Goal: Navigation & Orientation: Understand site structure

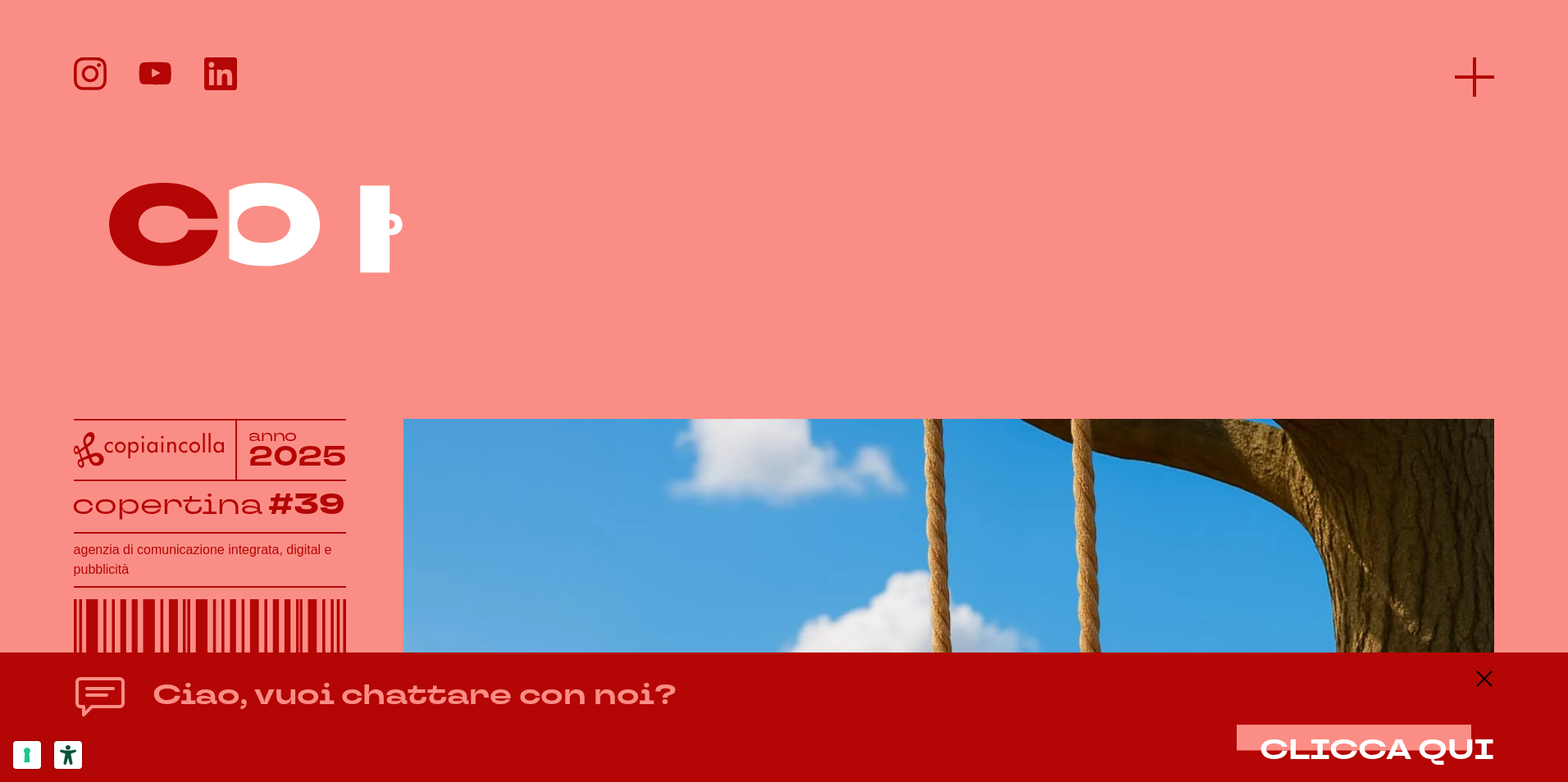
scroll to position [1, 0]
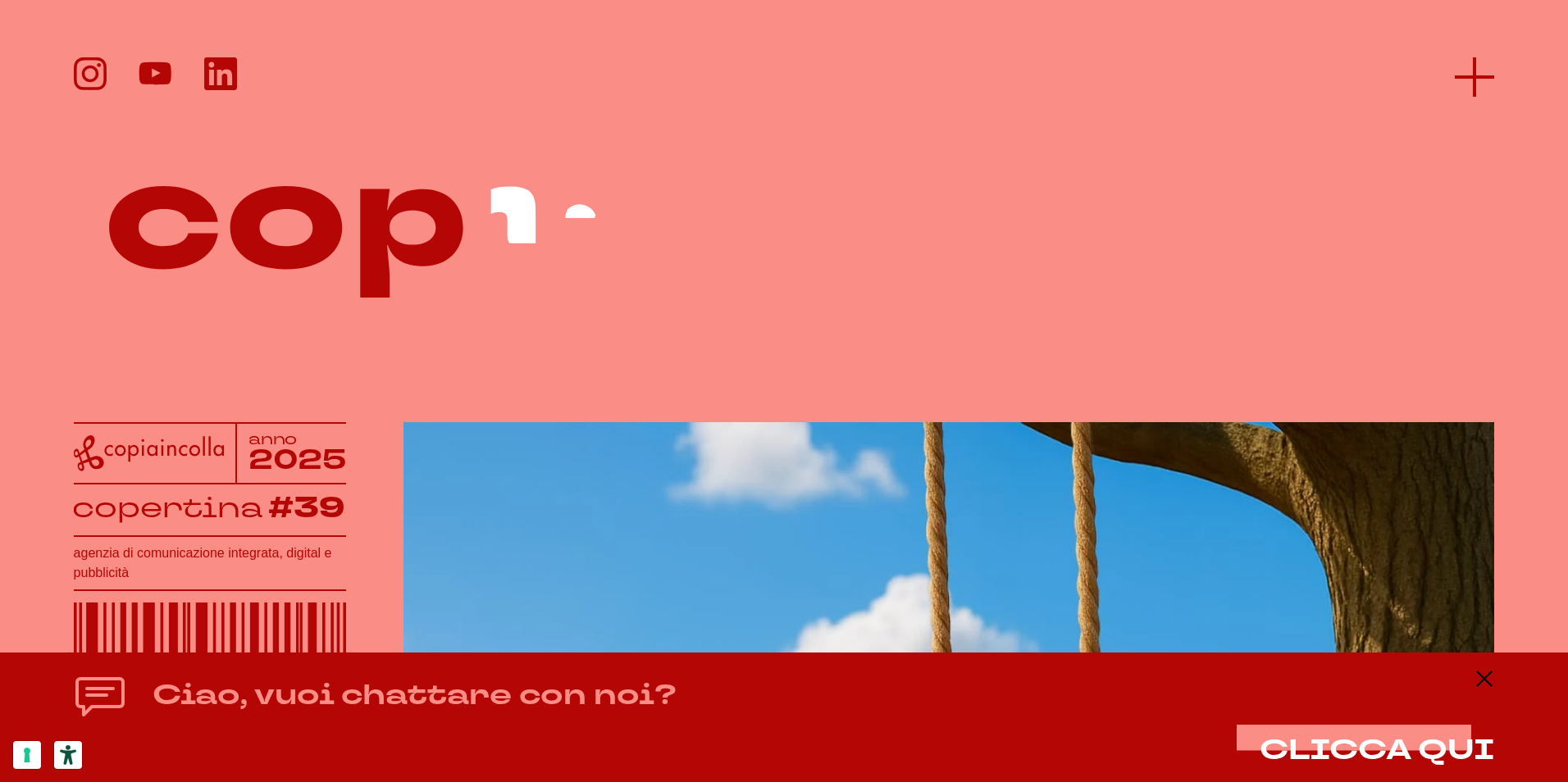
click at [1474, 85] on line at bounding box center [1474, 77] width 0 height 40
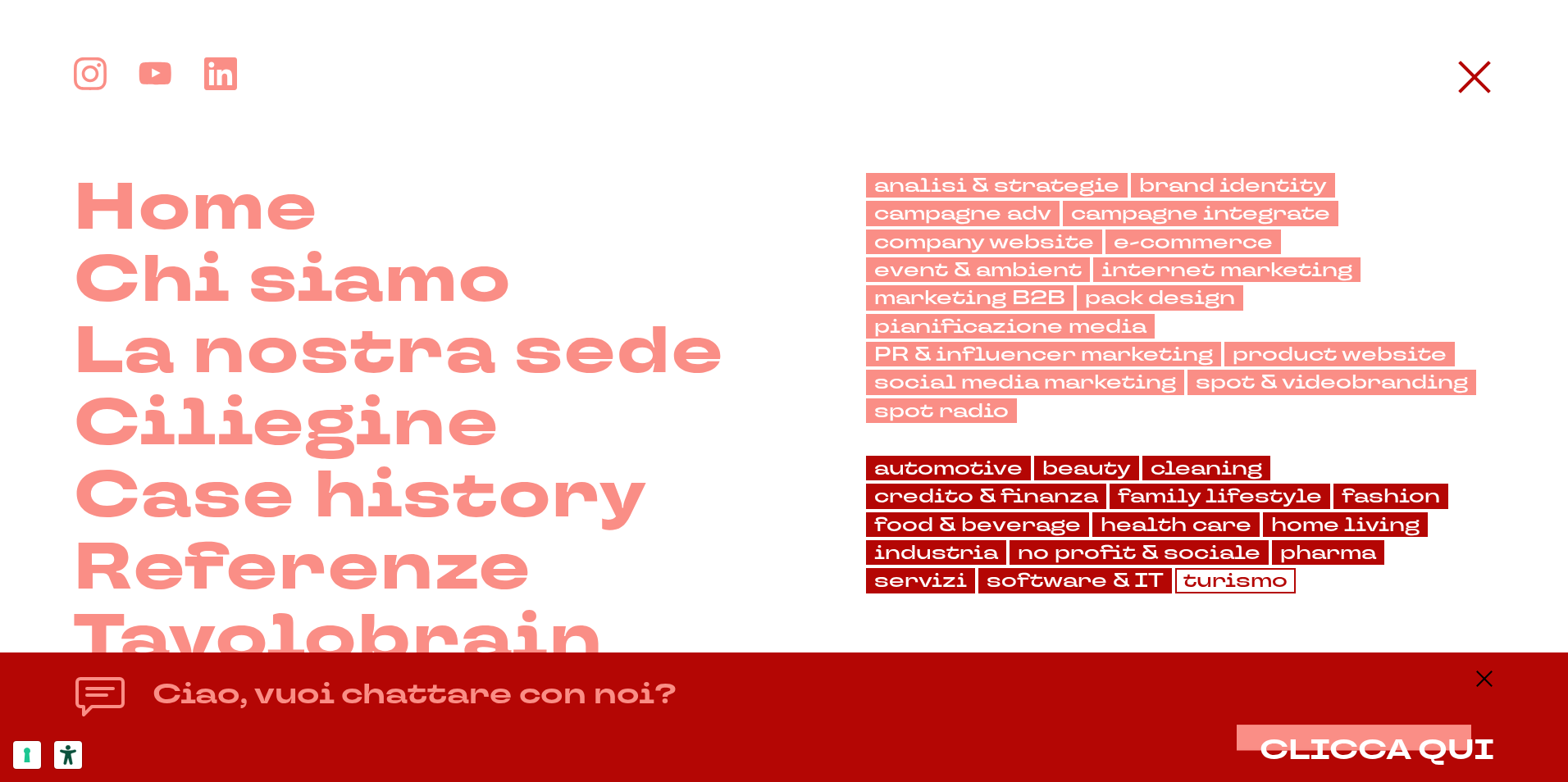
click at [1175, 577] on link "turismo" at bounding box center [1235, 580] width 121 height 24
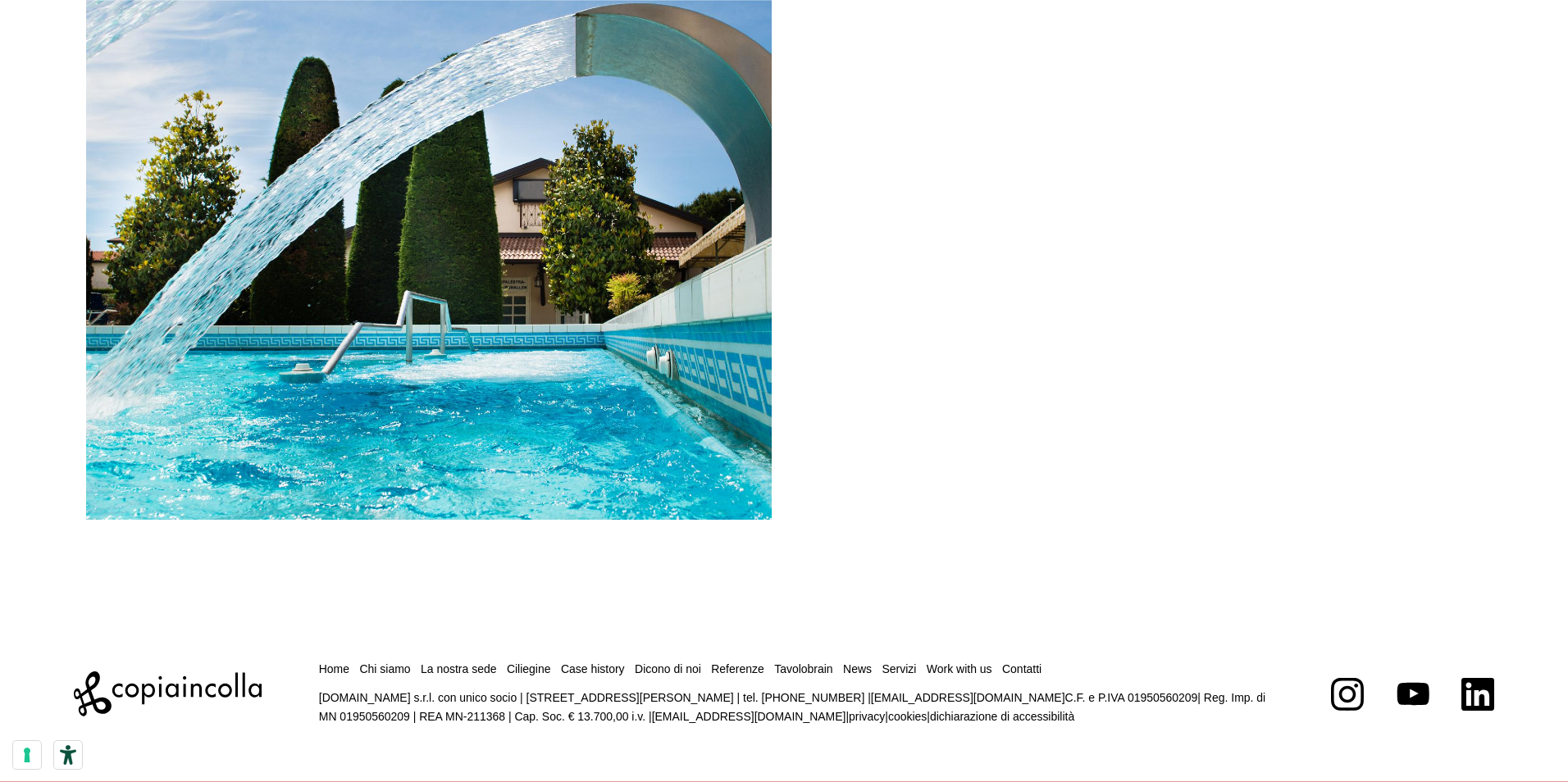
scroll to position [1046, 0]
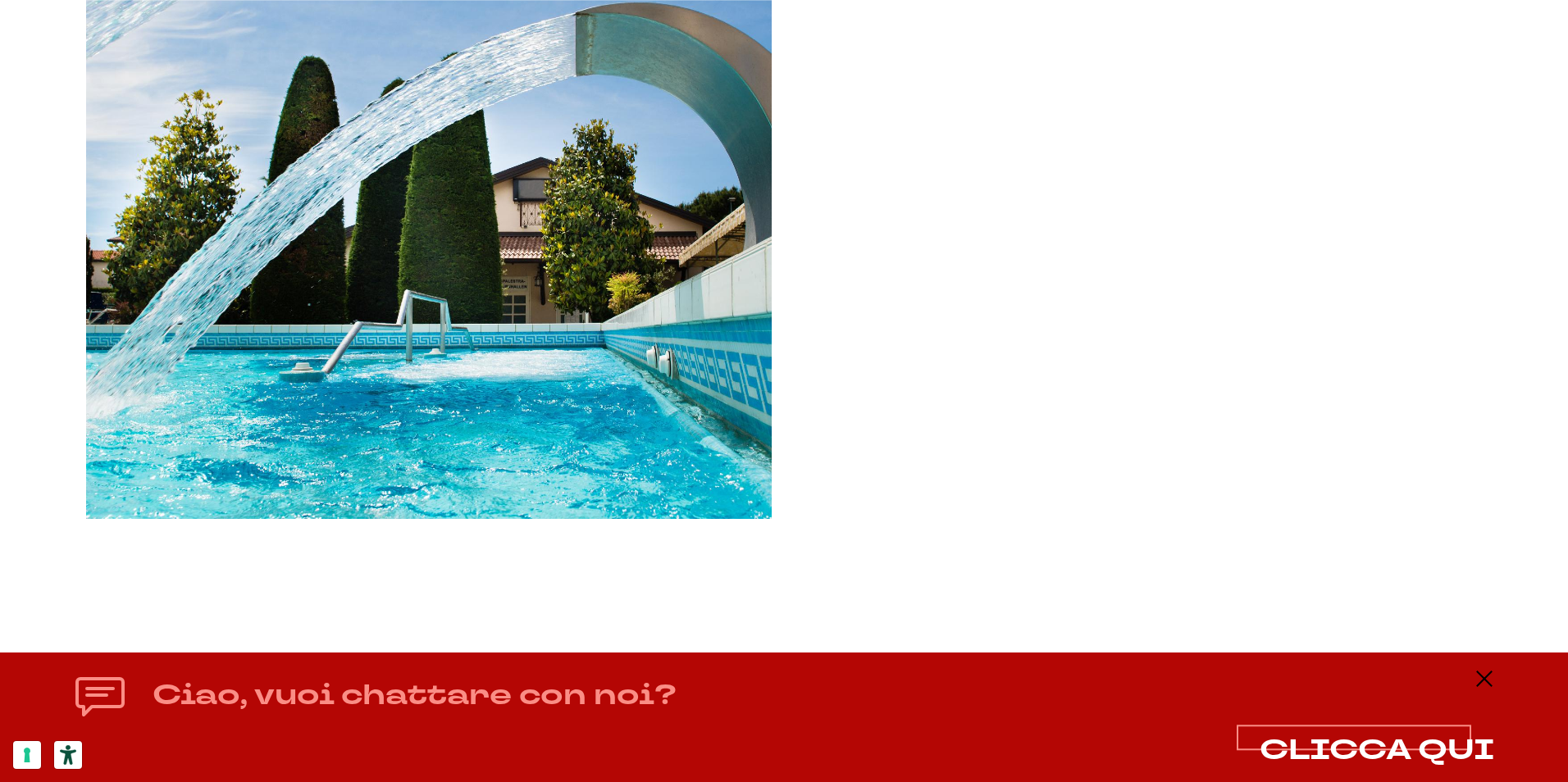
click at [1402, 751] on span "CLICCA QUI" at bounding box center [1377, 750] width 234 height 40
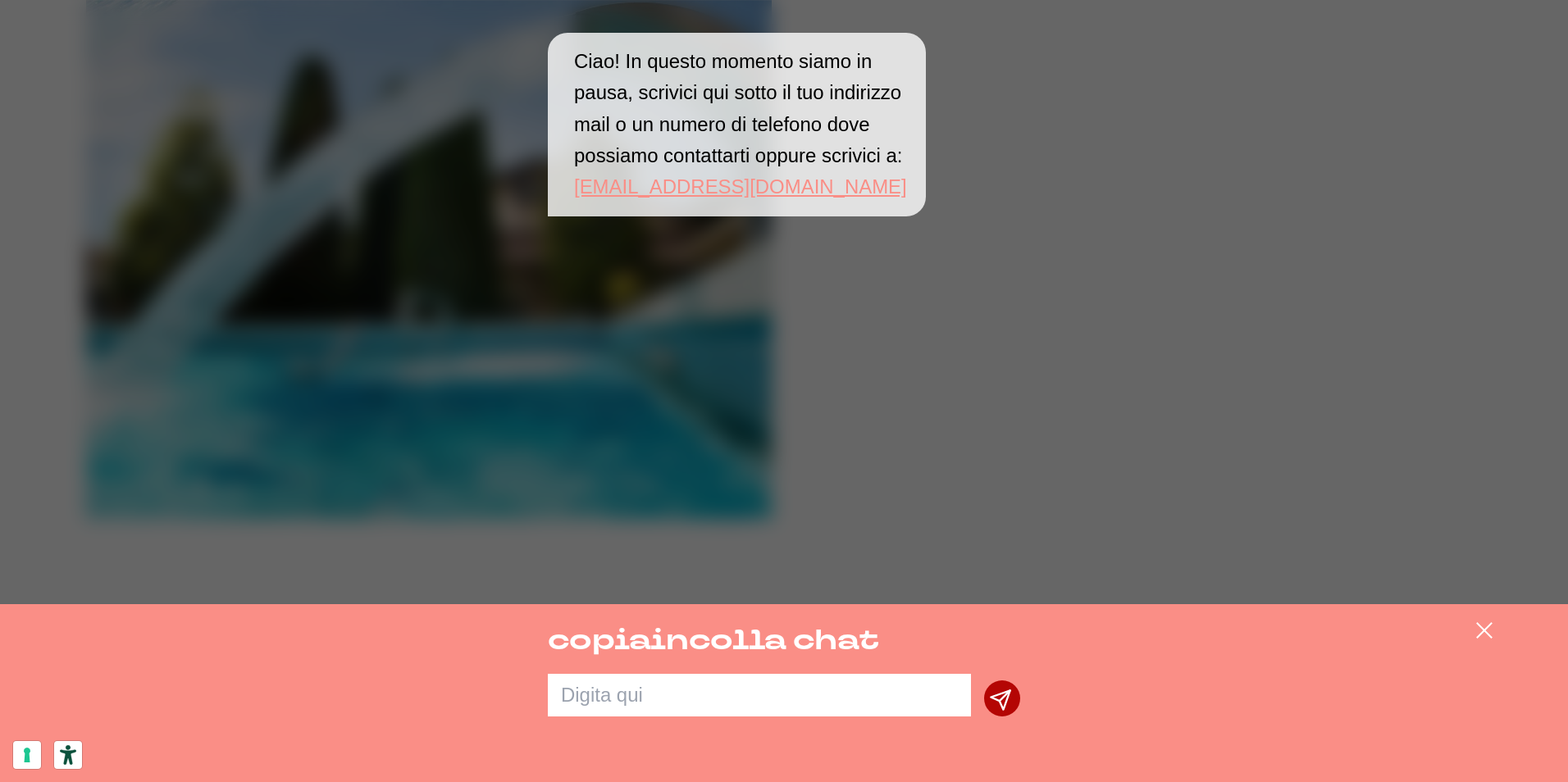
click at [1195, 308] on div "Ciao! In questo momento siamo in pausa, scrivici qui sotto il tuo indirizzo mai…" at bounding box center [784, 302] width 1568 height 604
click at [1489, 635] on icon at bounding box center [1484, 630] width 19 height 19
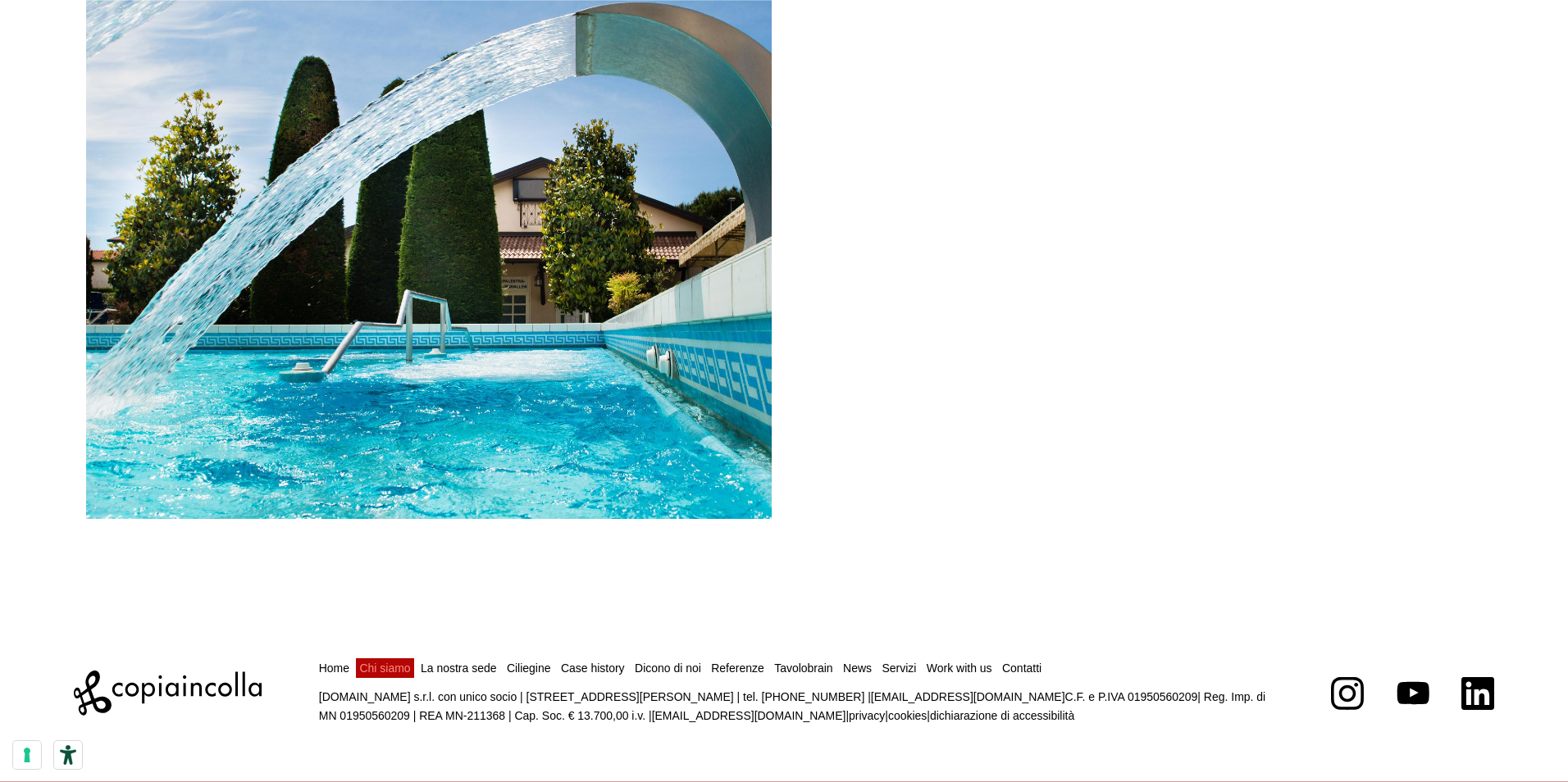
click at [365, 665] on link "Chi siamo" at bounding box center [384, 668] width 51 height 13
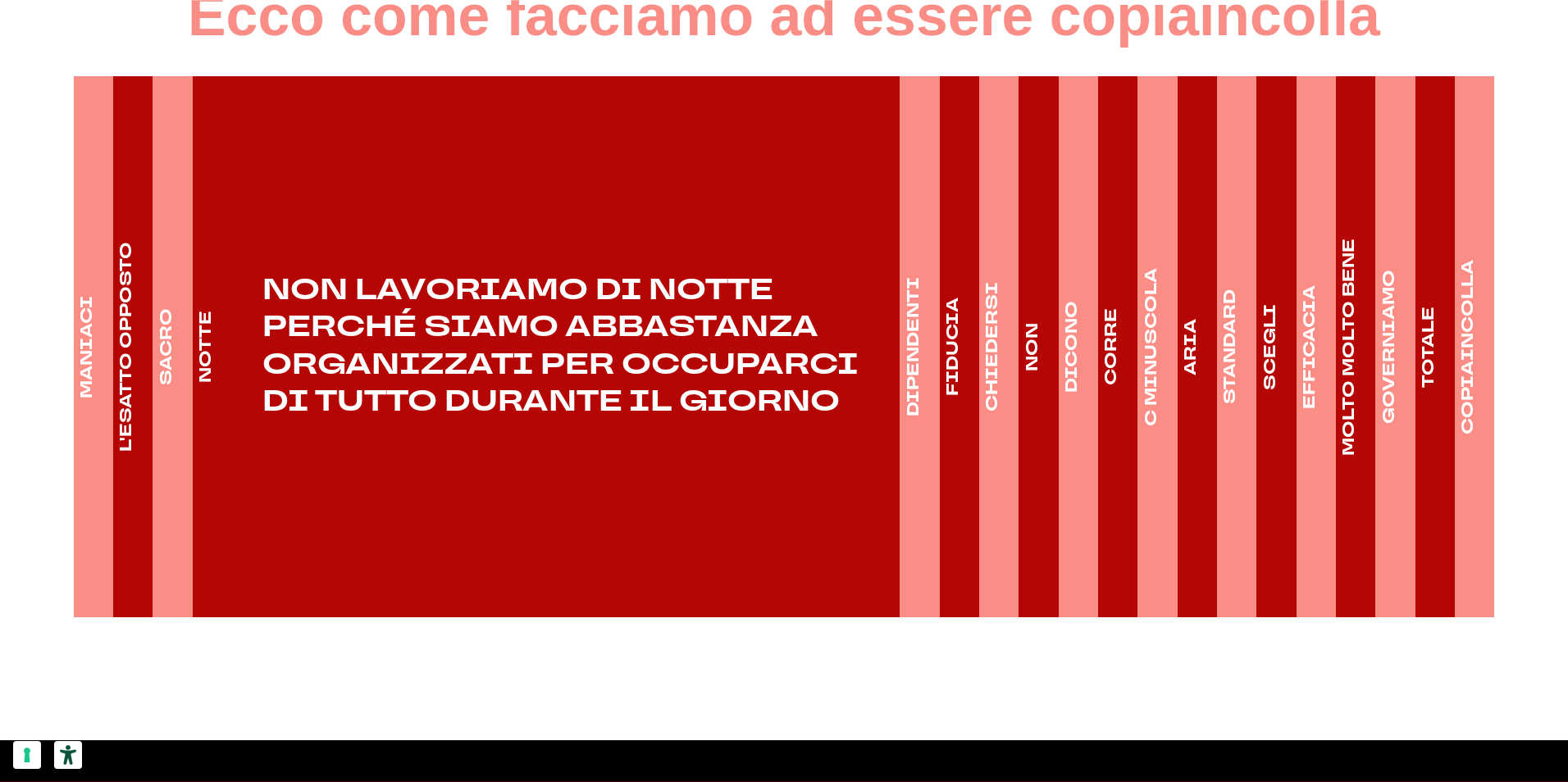
scroll to position [2624, 0]
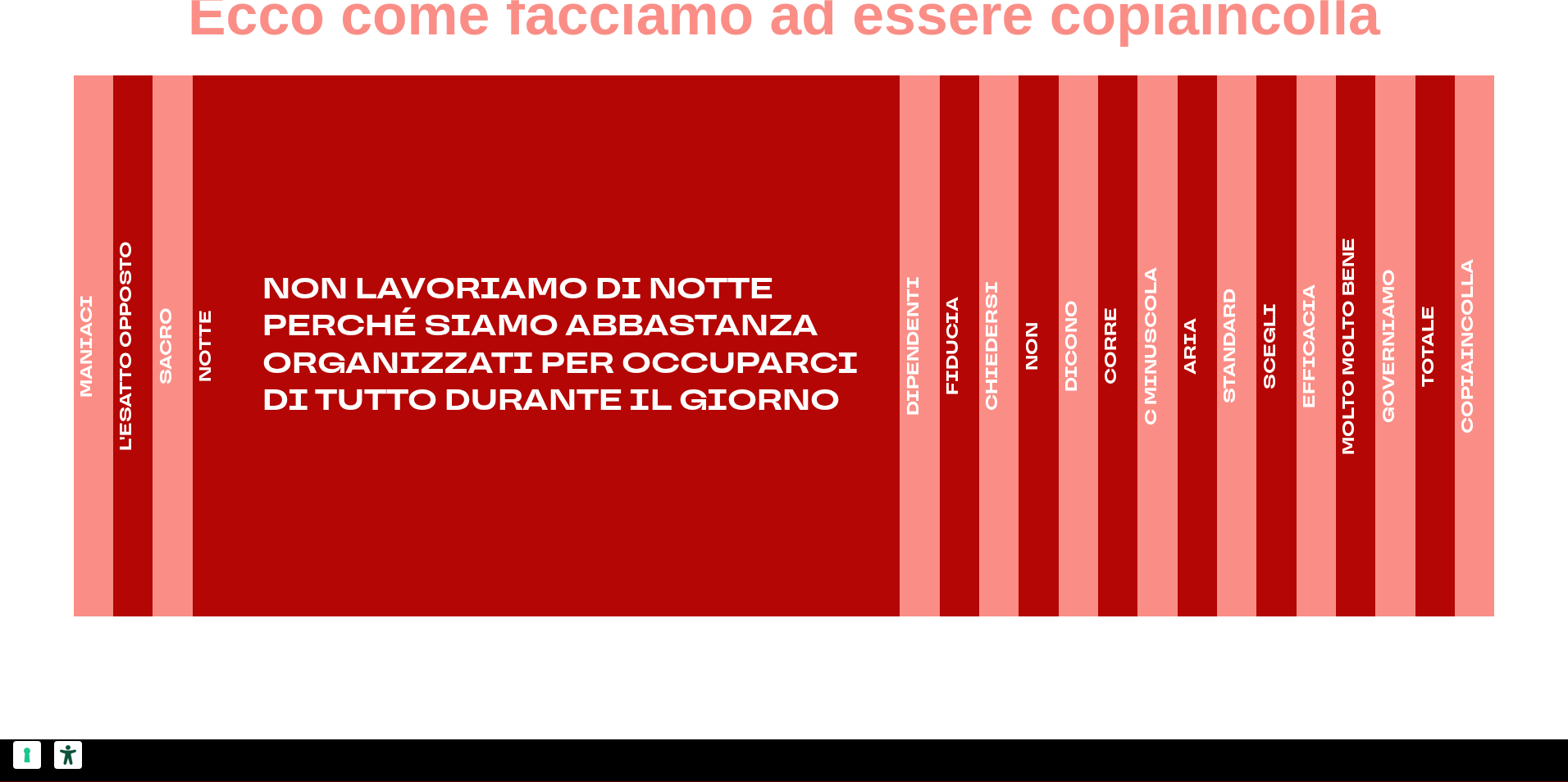
click at [170, 340] on h4 "SACRO" at bounding box center [165, 345] width 23 height 77
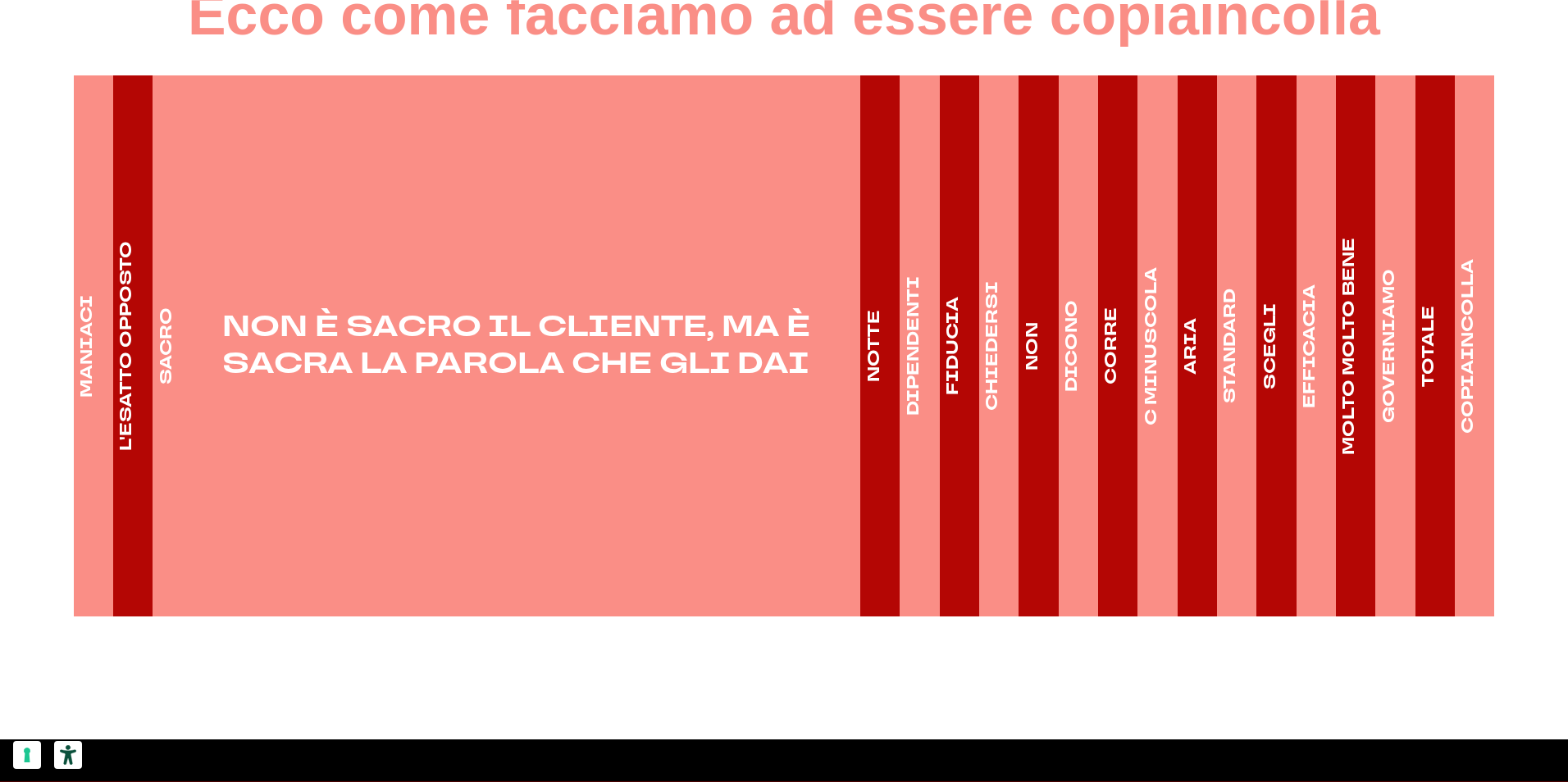
click at [93, 334] on h4 "MANIACI" at bounding box center [87, 346] width 23 height 103
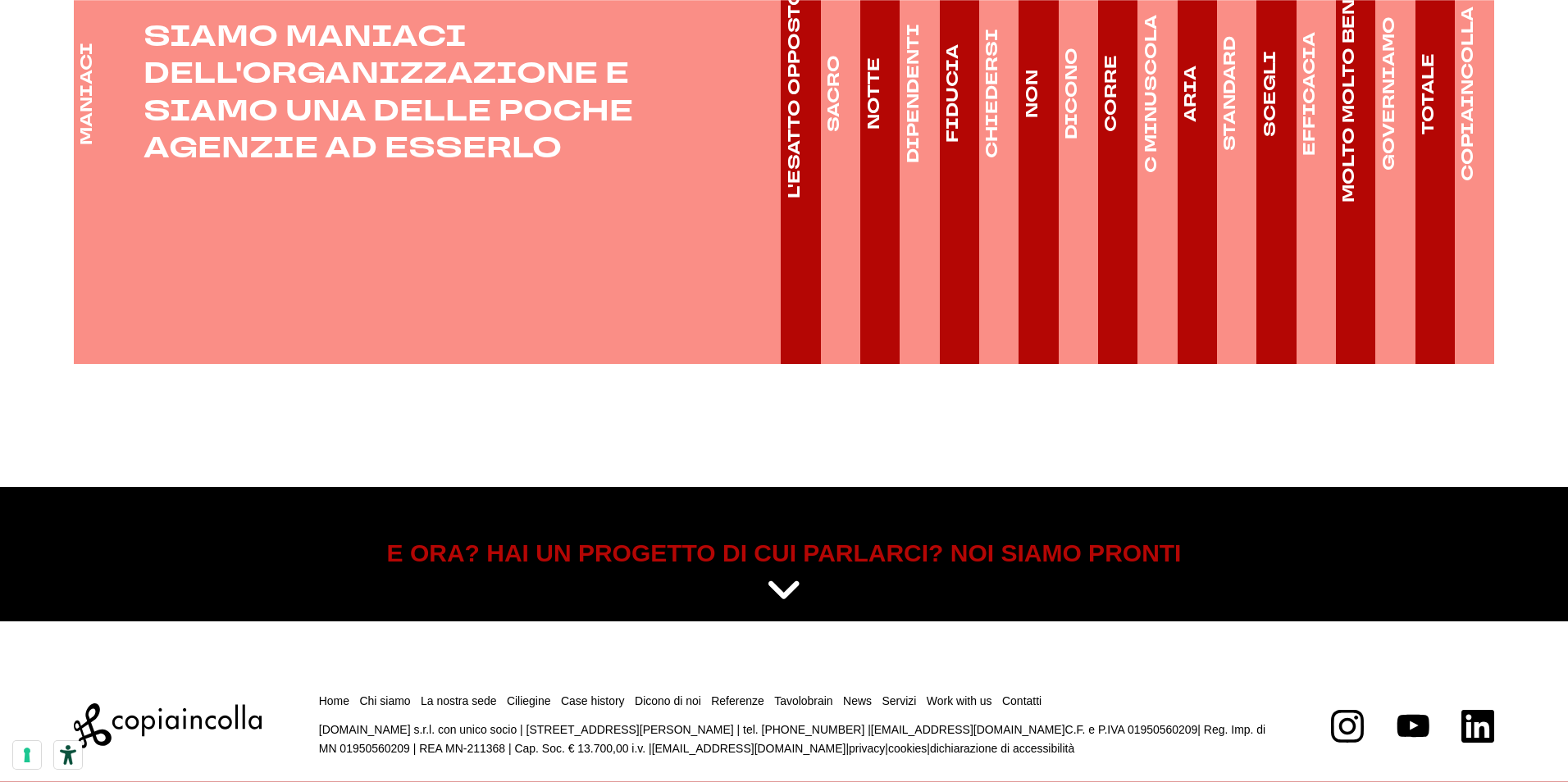
scroll to position [2877, 0]
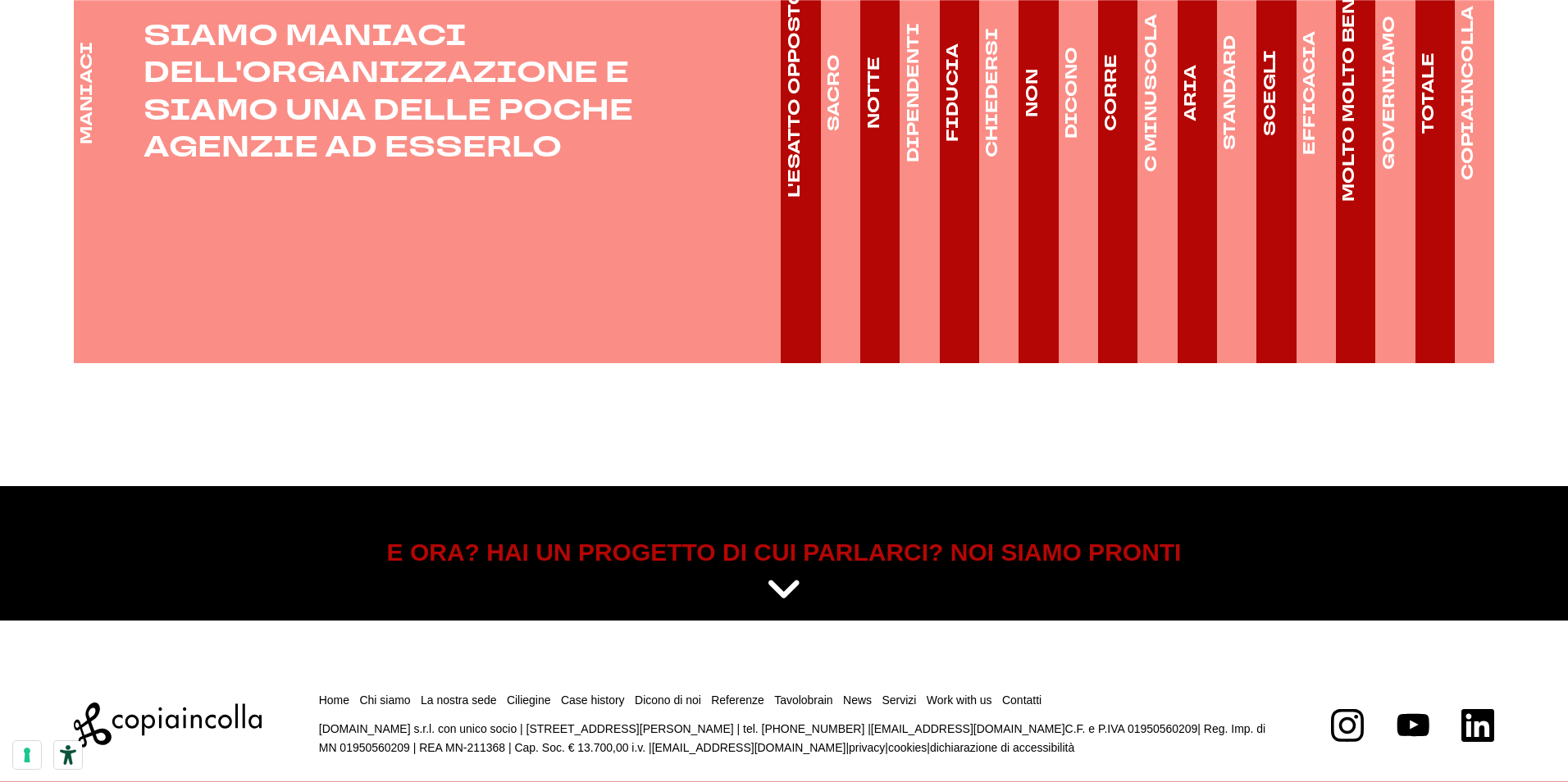
click at [824, 570] on link at bounding box center [784, 591] width 1397 height 43
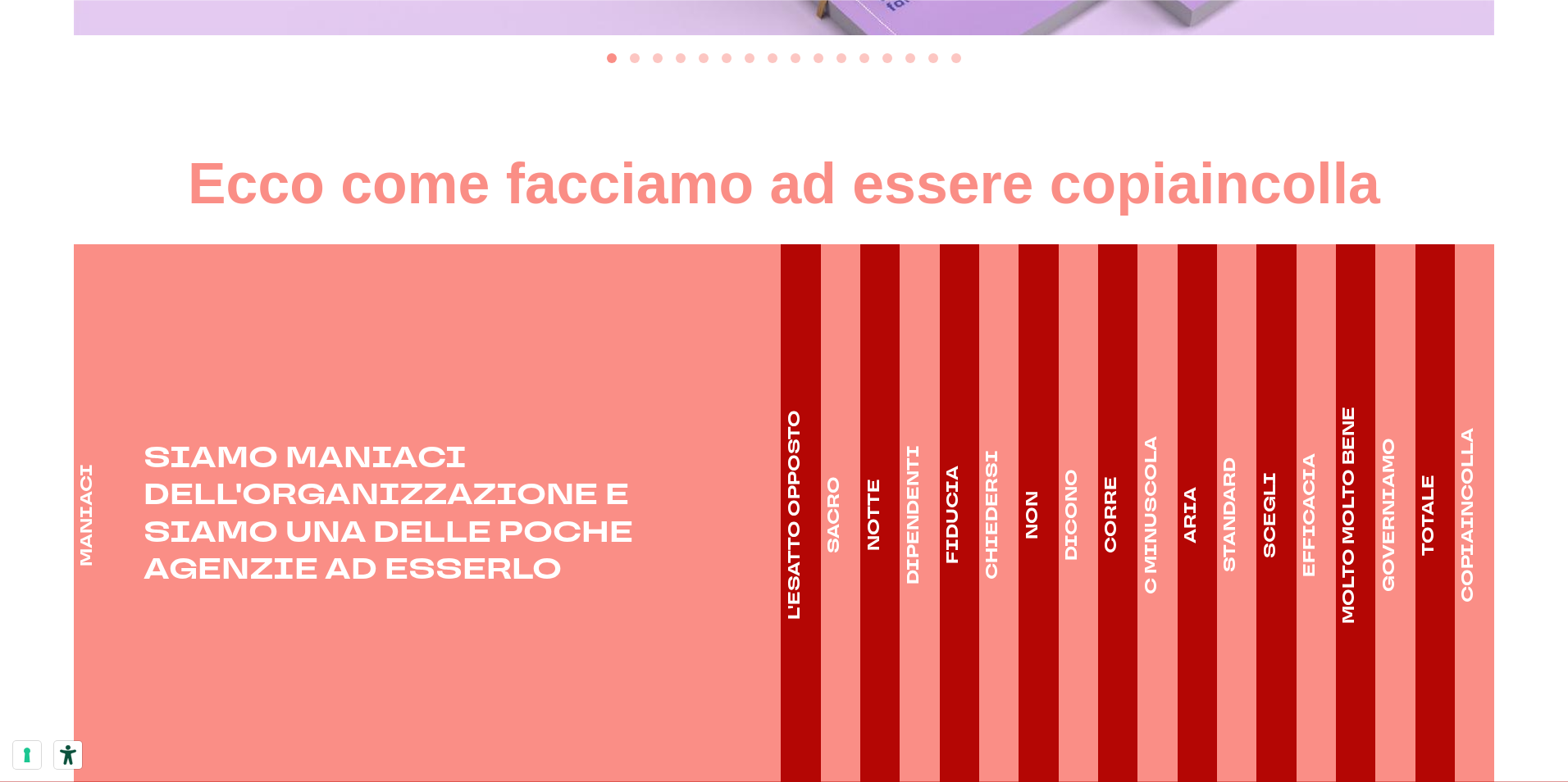
scroll to position [2456, 0]
click at [1158, 459] on h4 "C MINUSCOLA" at bounding box center [1151, 515] width 23 height 158
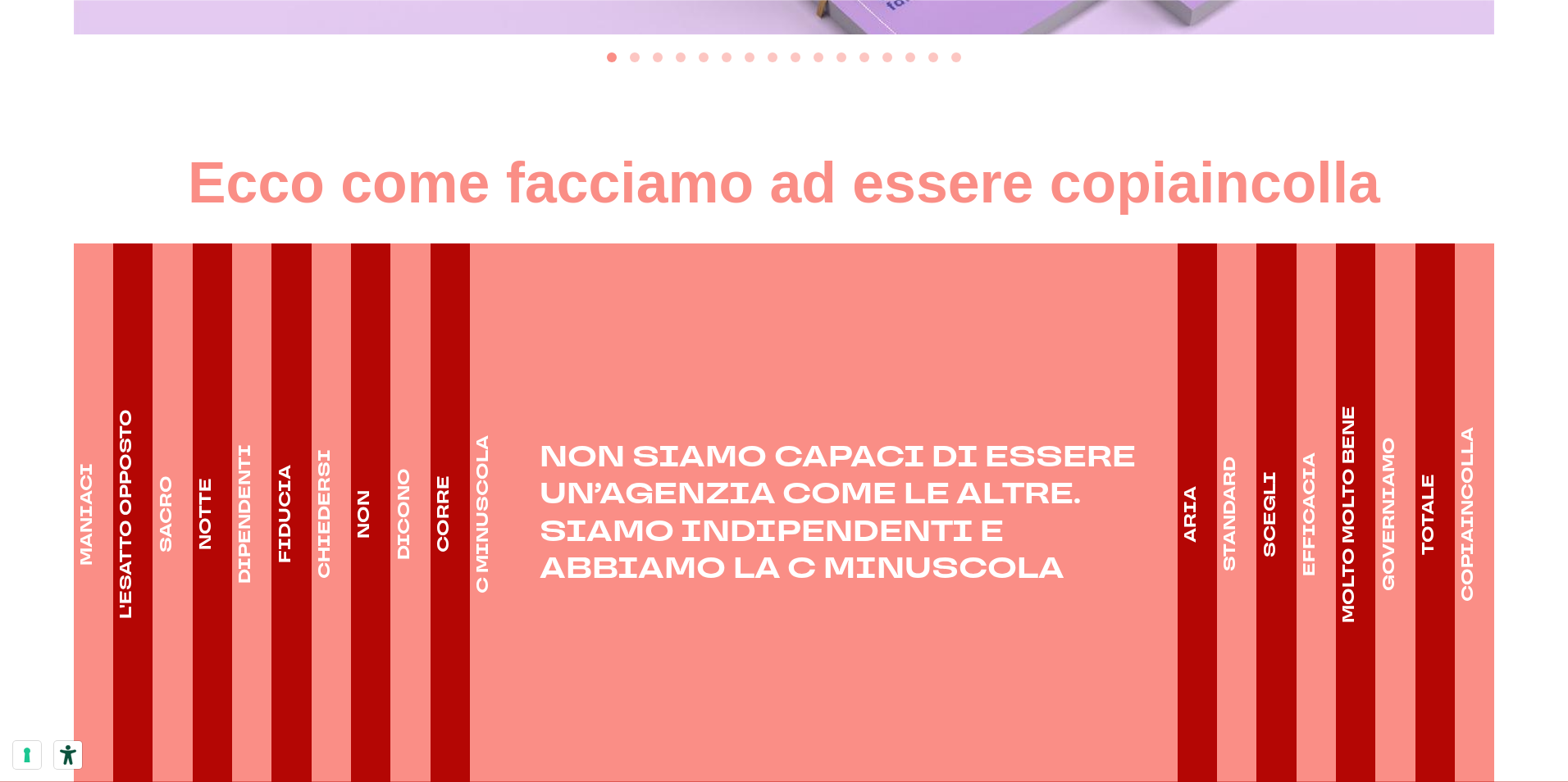
click at [1463, 471] on h4 "COPIAINCOLLA" at bounding box center [1468, 514] width 23 height 174
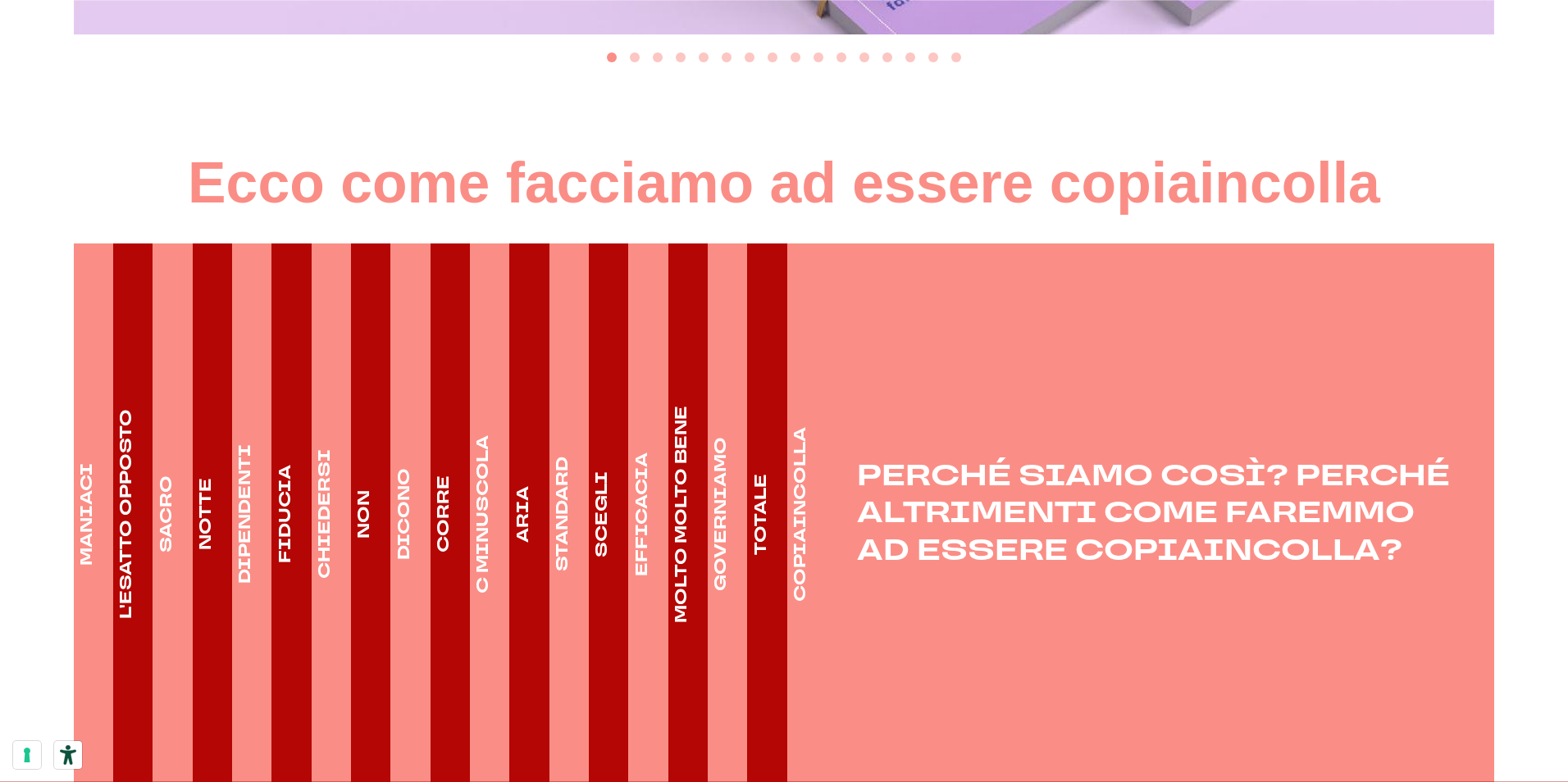
click at [764, 501] on h4 "TOTALE" at bounding box center [760, 514] width 23 height 81
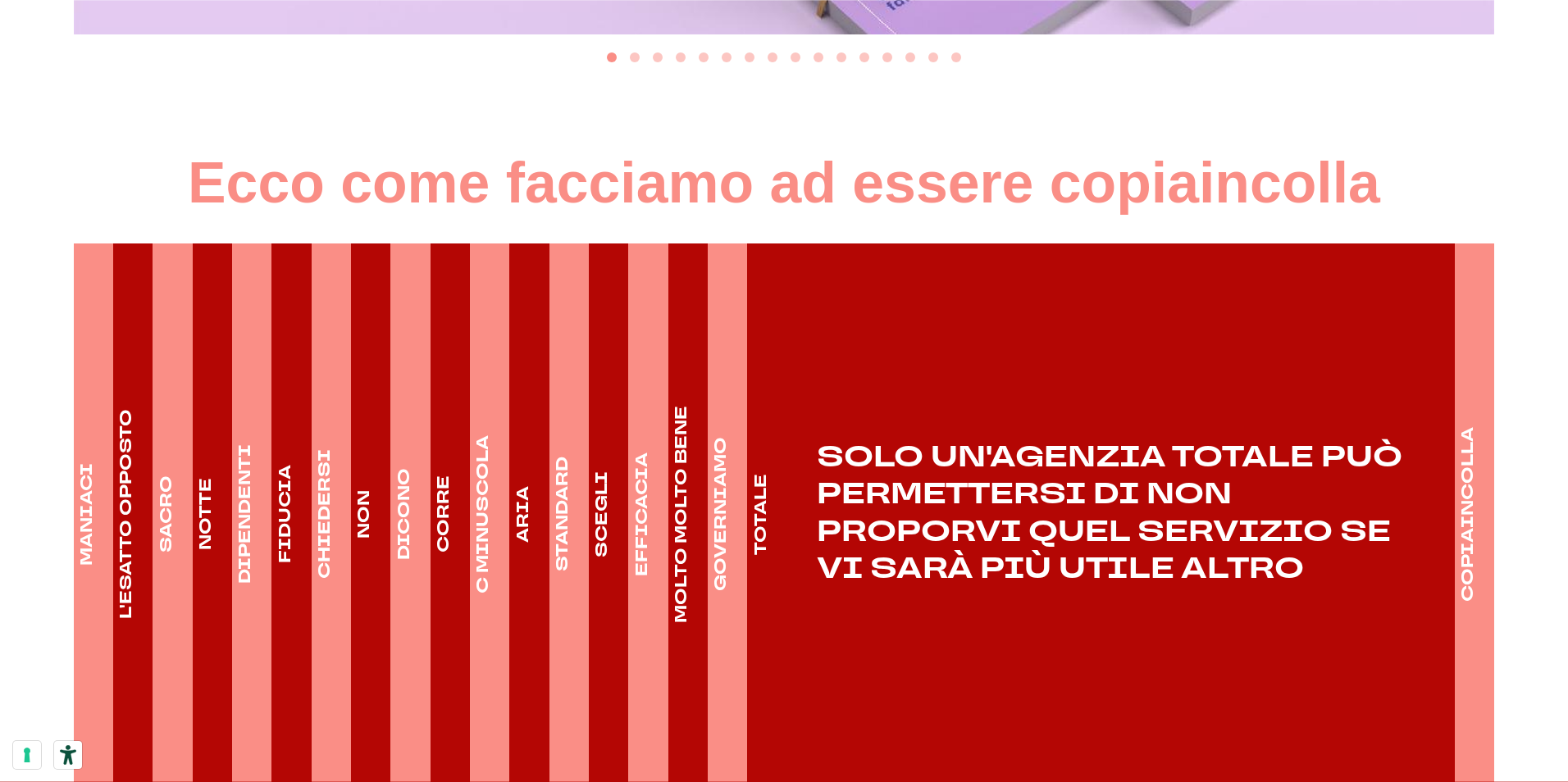
click at [717, 449] on h4 "GOVERNIAMO" at bounding box center [721, 514] width 23 height 154
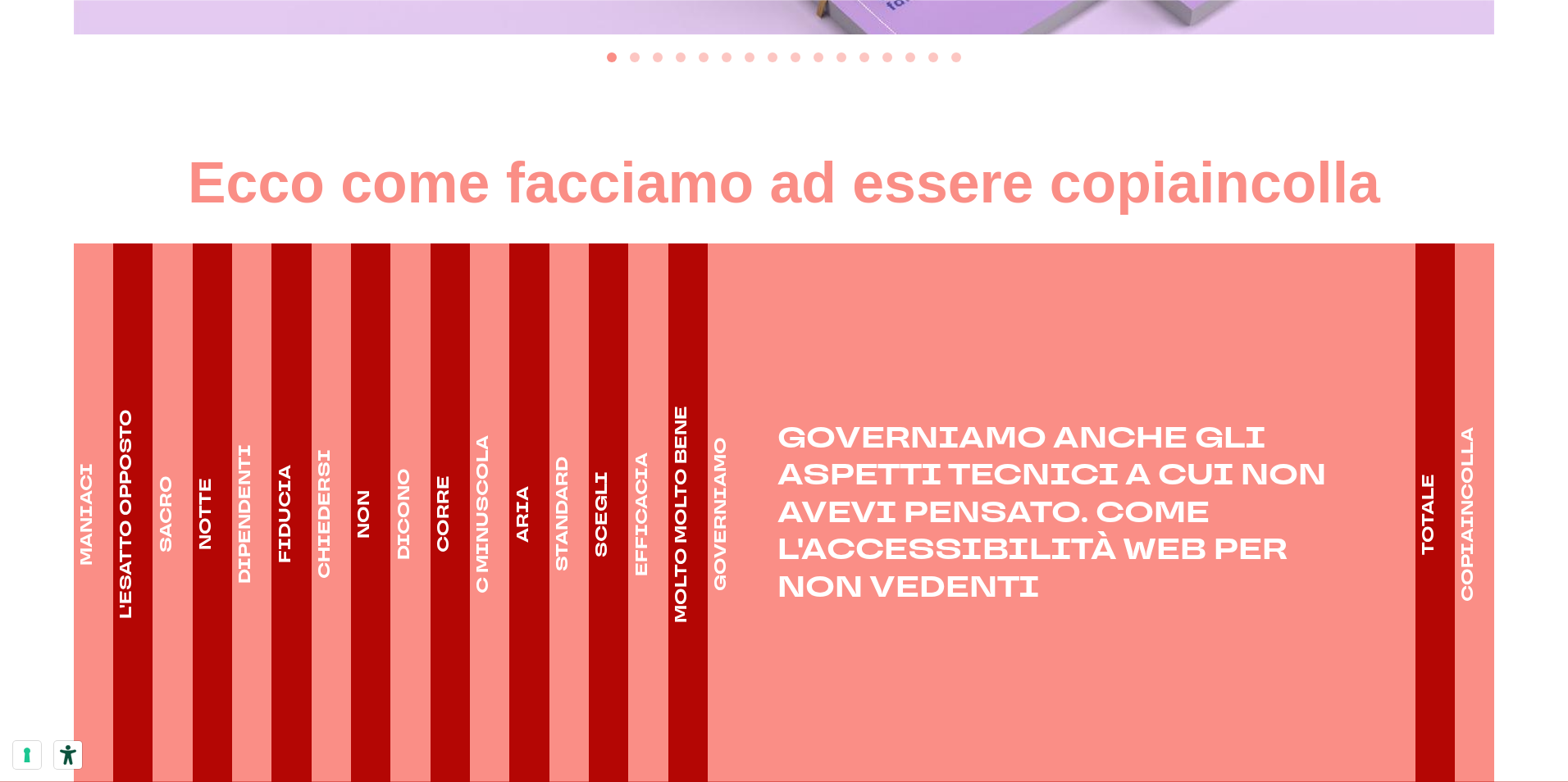
click at [678, 467] on h4 "MOLTO MOLTO BENE" at bounding box center [681, 515] width 23 height 217
